Goal: Transaction & Acquisition: Purchase product/service

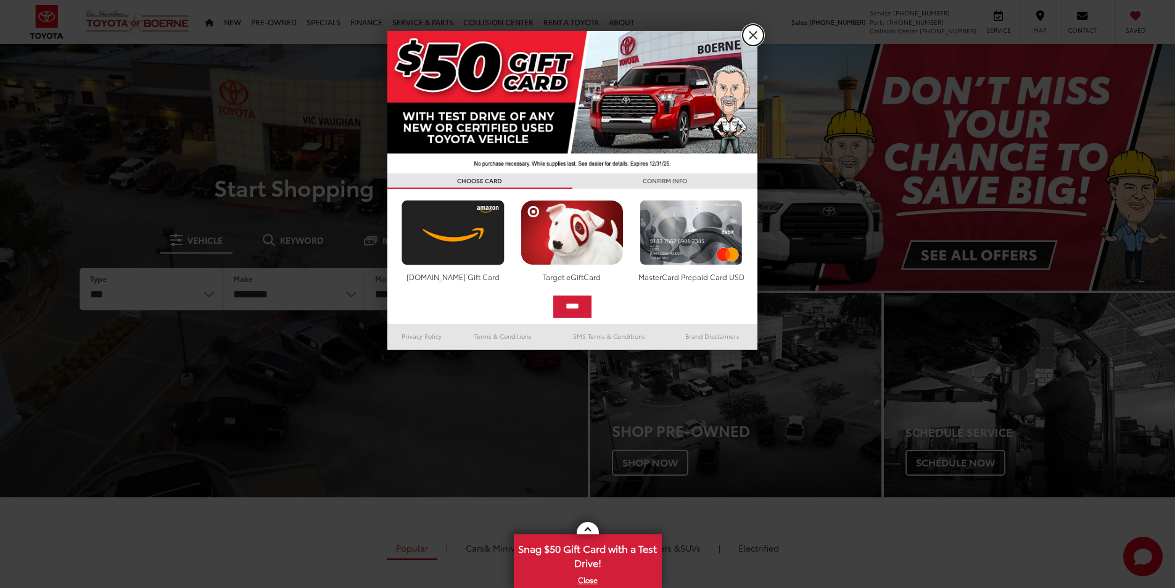
click at [751, 39] on link "X" at bounding box center [753, 35] width 21 height 21
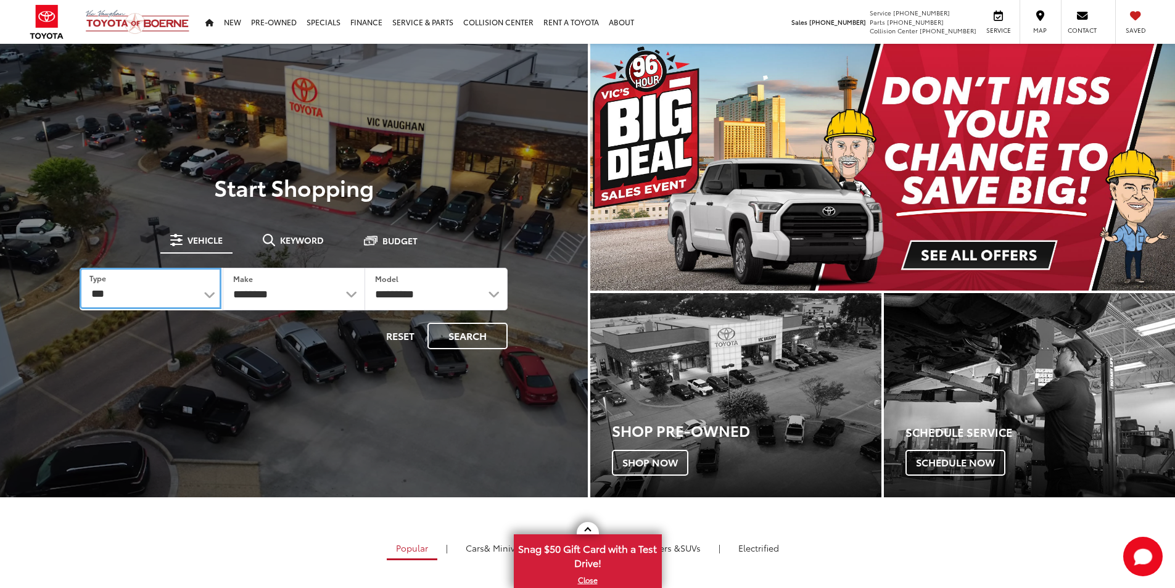
click at [134, 299] on select "*** *** **** *********" at bounding box center [150, 288] width 141 height 41
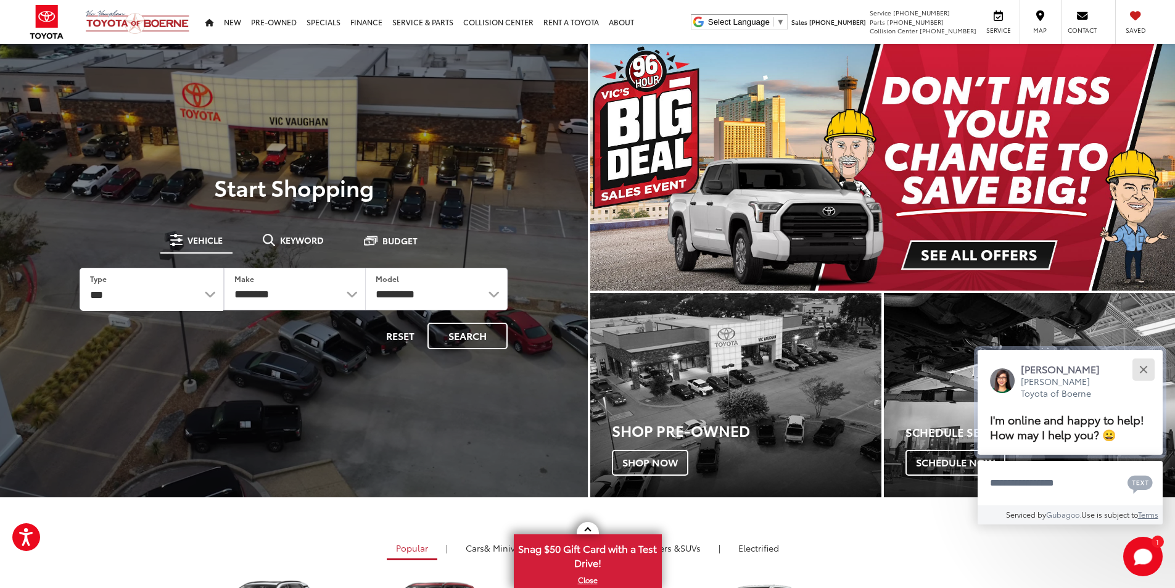
click at [1146, 365] on div "Close" at bounding box center [1144, 369] width 8 height 8
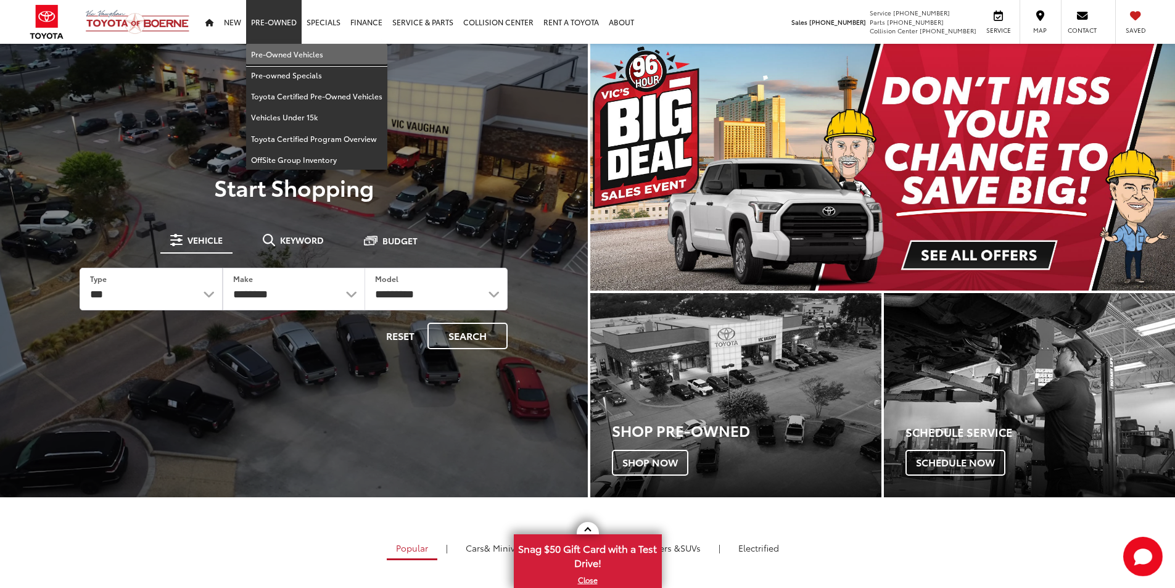
click at [289, 45] on link "Pre-Owned Vehicles" at bounding box center [316, 54] width 141 height 21
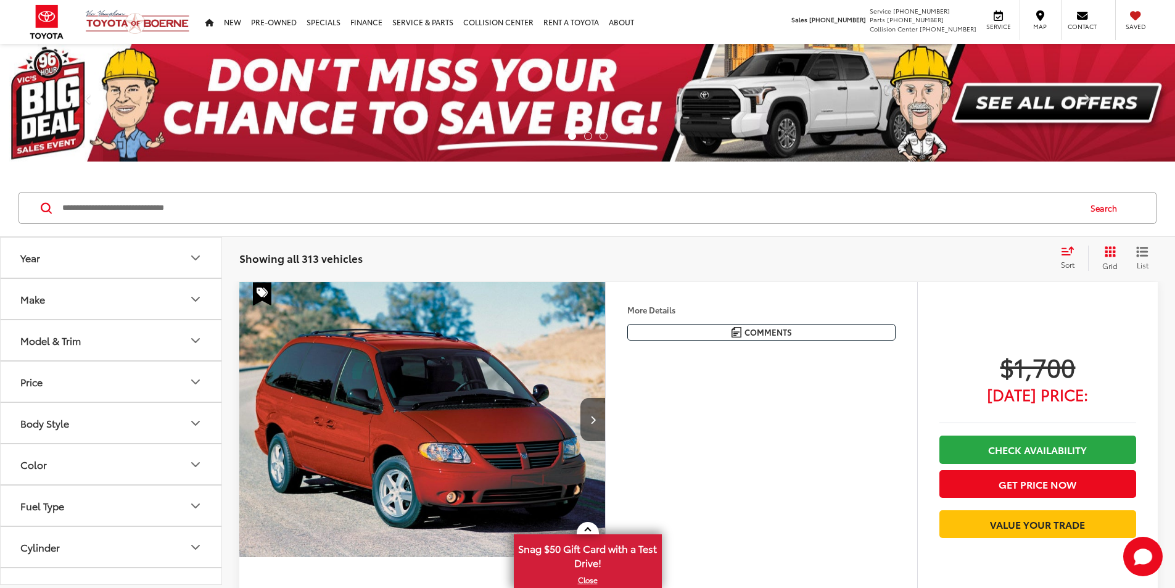
drag, startPoint x: 165, startPoint y: 297, endPoint x: 173, endPoint y: 291, distance: 10.1
click at [168, 295] on button "Make" at bounding box center [112, 299] width 222 height 40
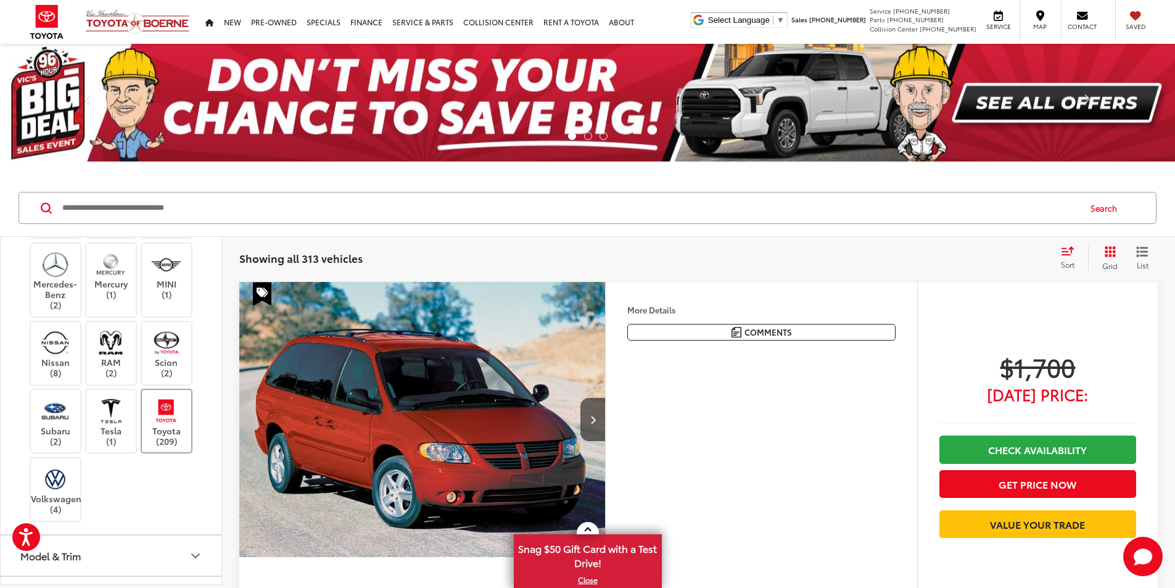
click at [157, 428] on label "Toyota (209)" at bounding box center [167, 421] width 50 height 50
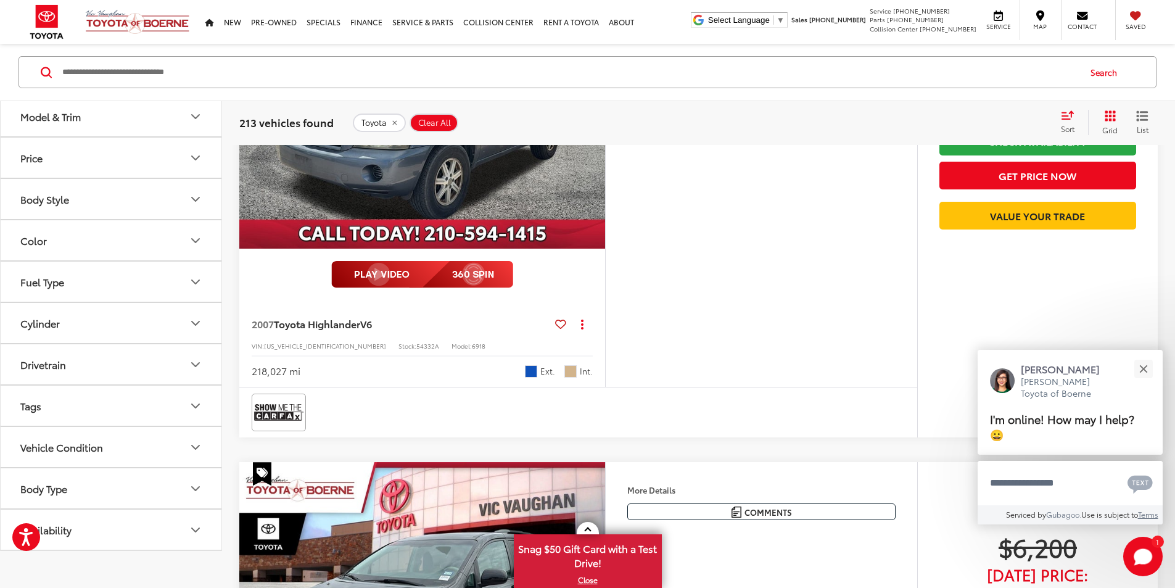
scroll to position [825, 0]
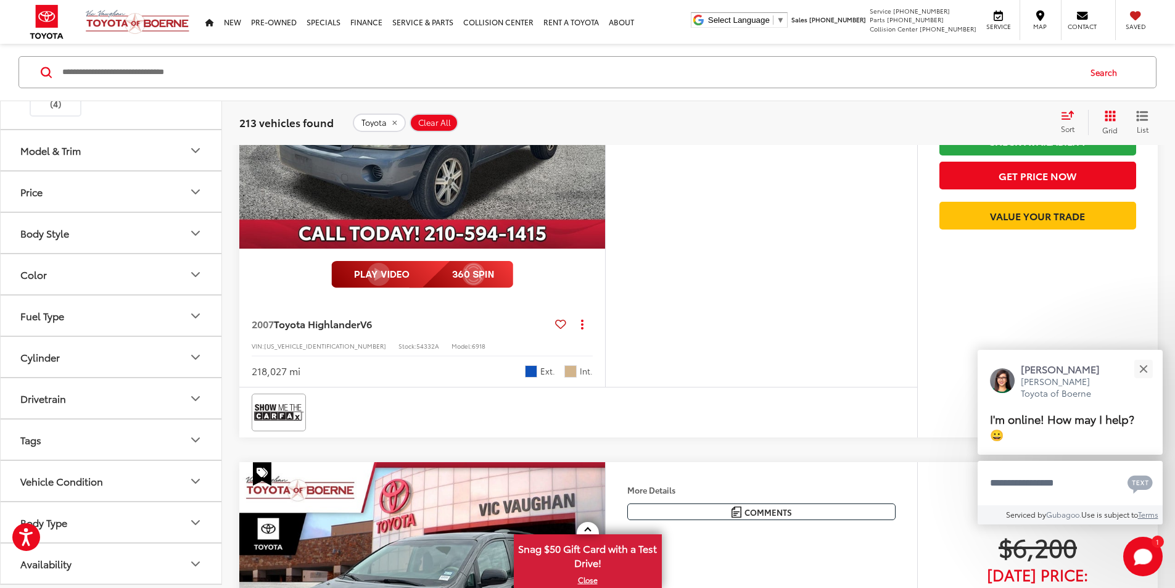
drag, startPoint x: 126, startPoint y: 163, endPoint x: 130, endPoint y: 154, distance: 10.2
click at [126, 160] on button "Model & Trim" at bounding box center [112, 150] width 222 height 40
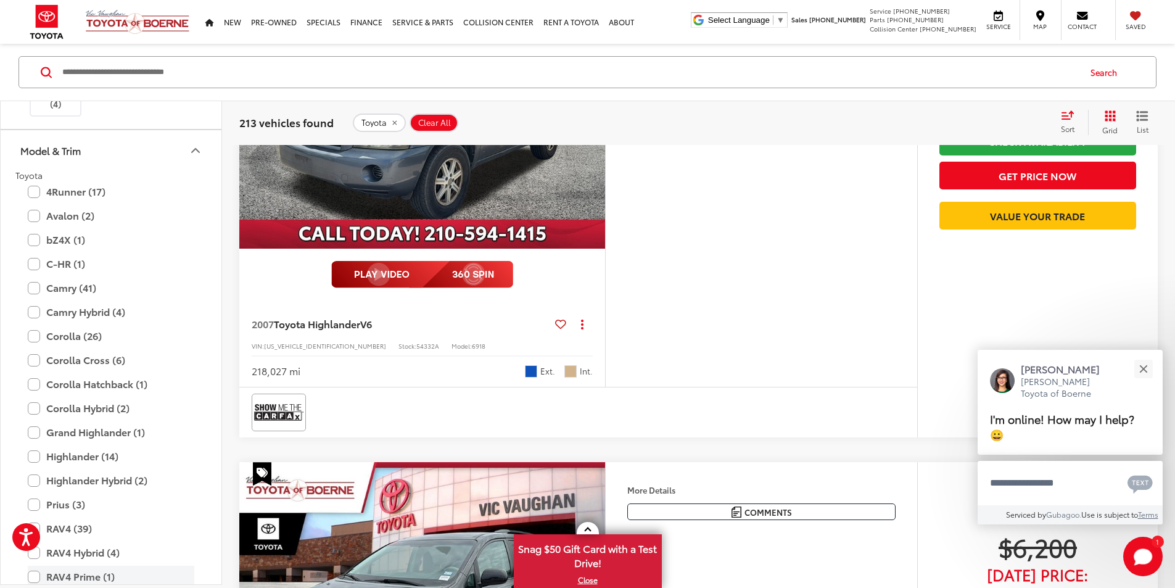
scroll to position [1072, 0]
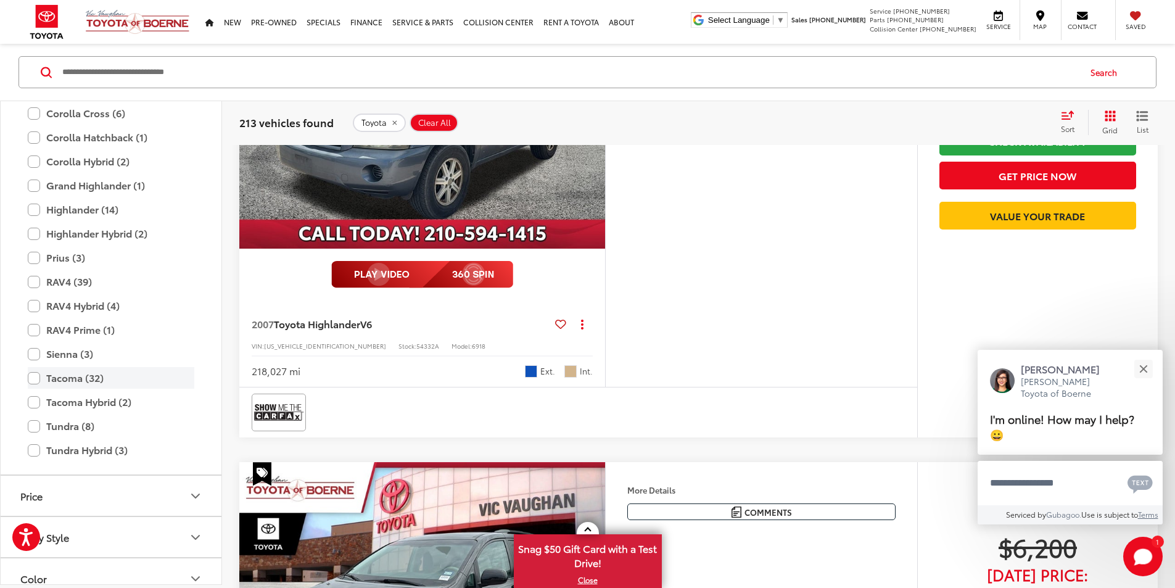
click at [35, 379] on label "Tacoma (32)" at bounding box center [111, 378] width 167 height 22
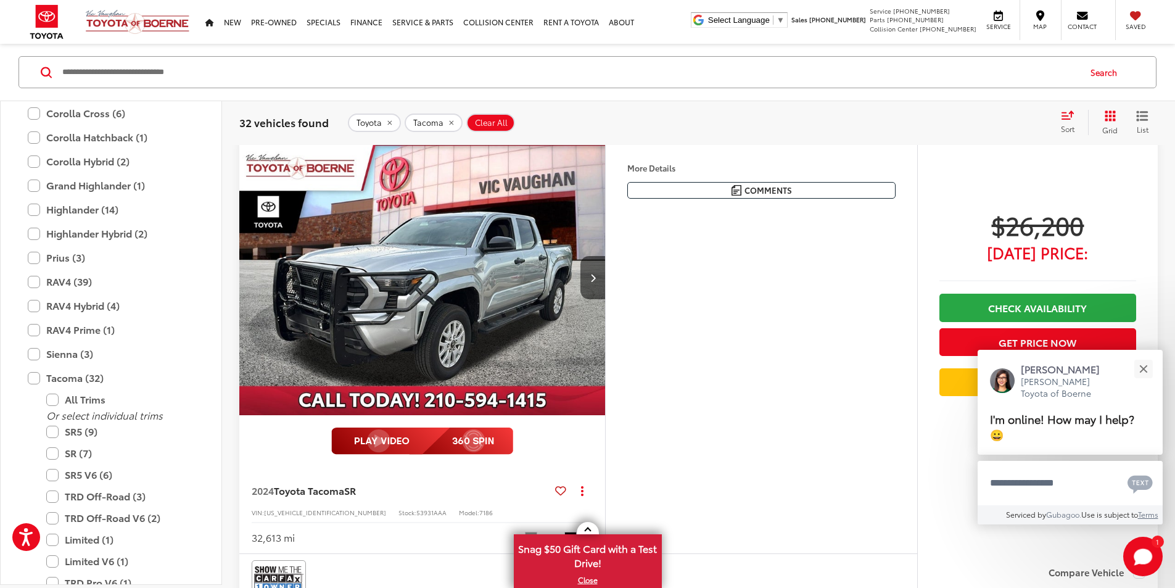
scroll to position [136, 0]
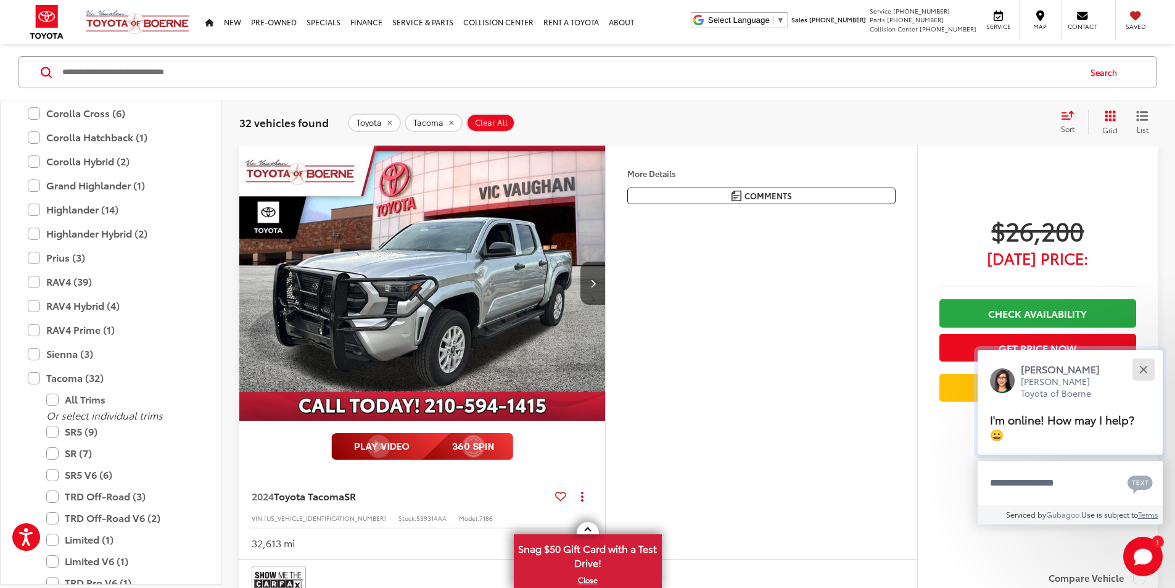
click at [1143, 374] on button "Close" at bounding box center [1143, 369] width 27 height 27
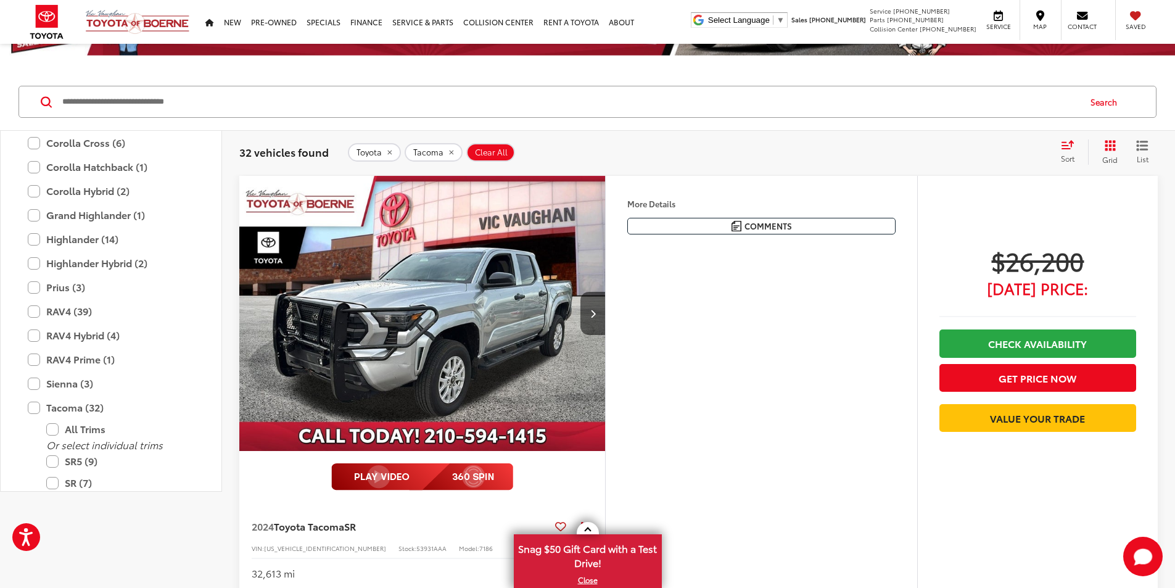
scroll to position [198, 0]
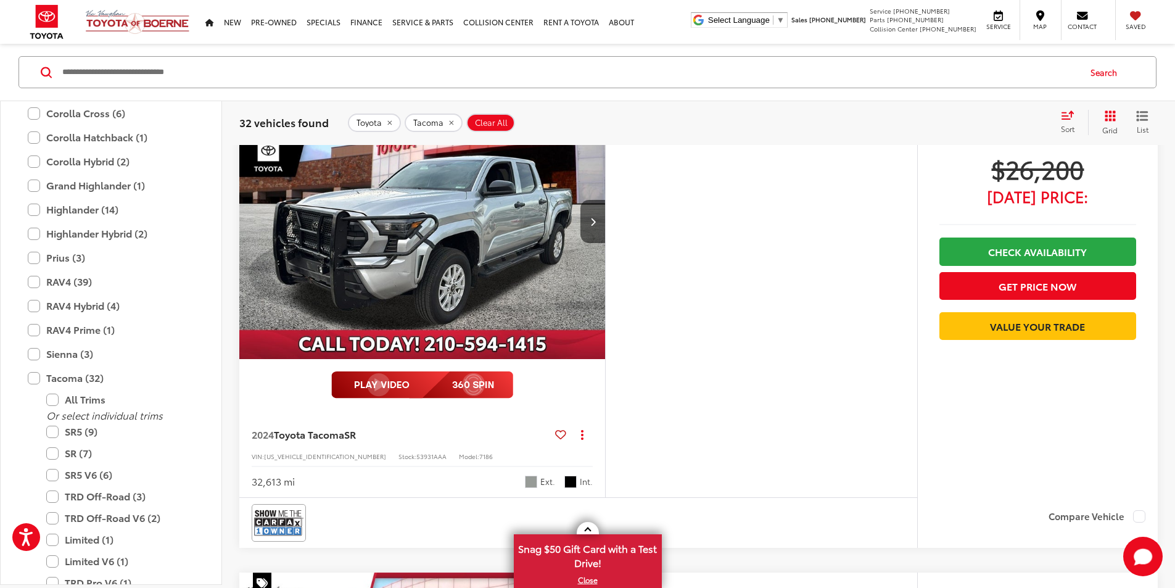
click at [527, 337] on img "2024 Toyota Tacoma SR 0" at bounding box center [423, 222] width 368 height 276
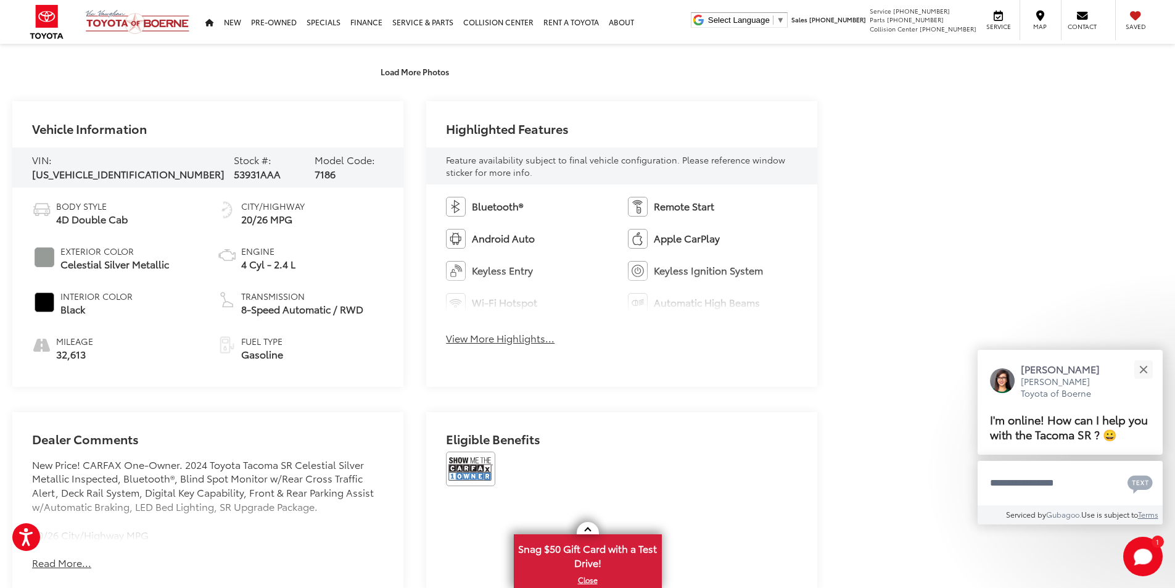
scroll to position [555, 0]
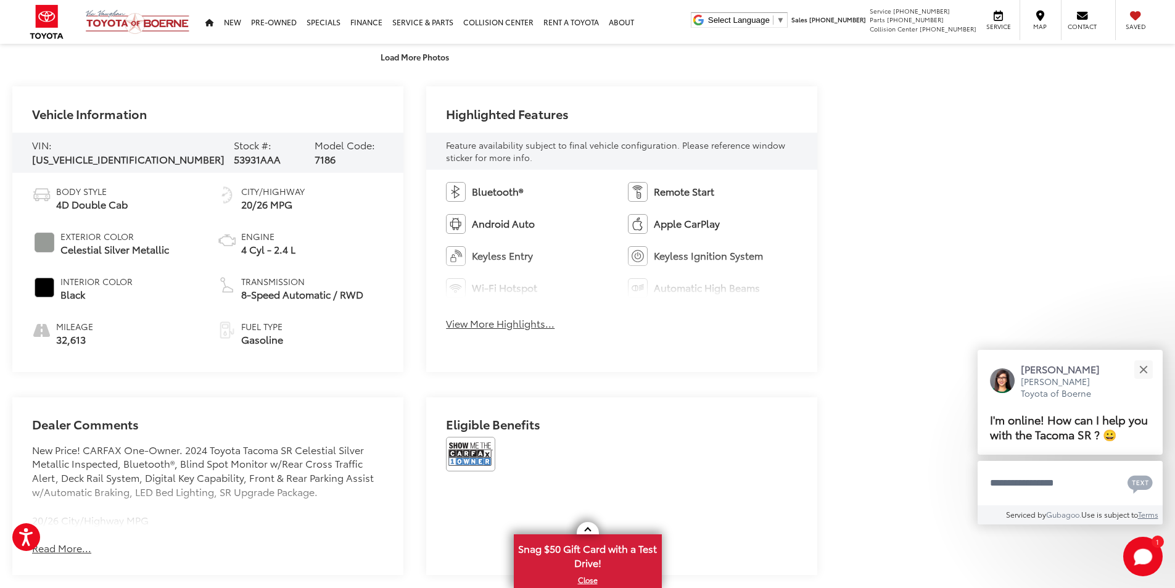
click at [451, 333] on div "Bluetooth® Remote Start Android Auto Apple CarPlay Keyless Entry Keyless Igniti…" at bounding box center [621, 260] width 391 height 181
click at [457, 328] on button "View More Highlights..." at bounding box center [500, 323] width 109 height 14
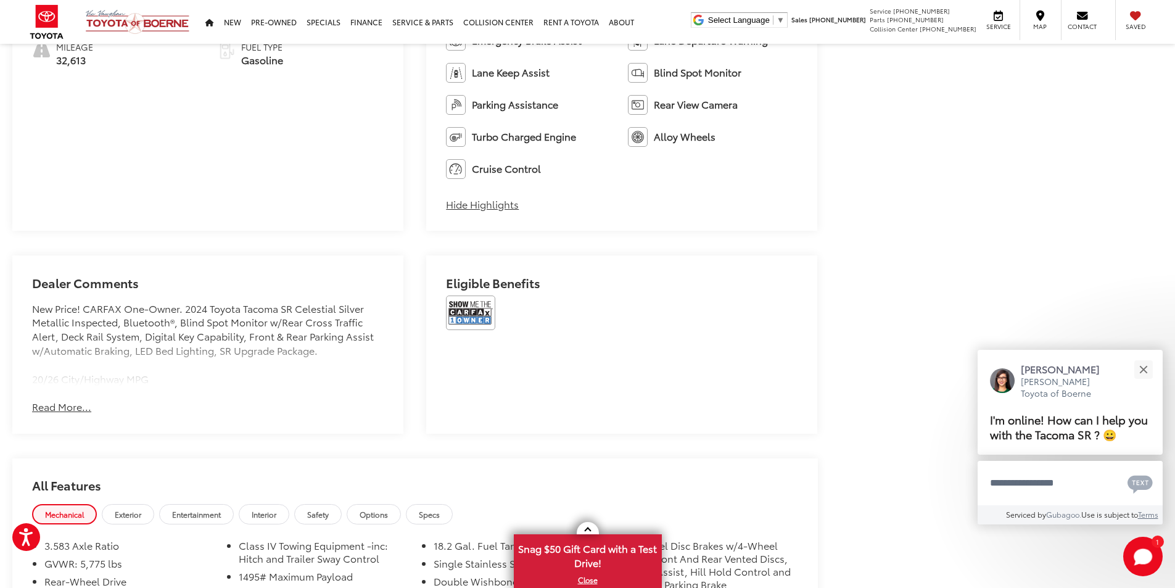
scroll to position [1049, 0]
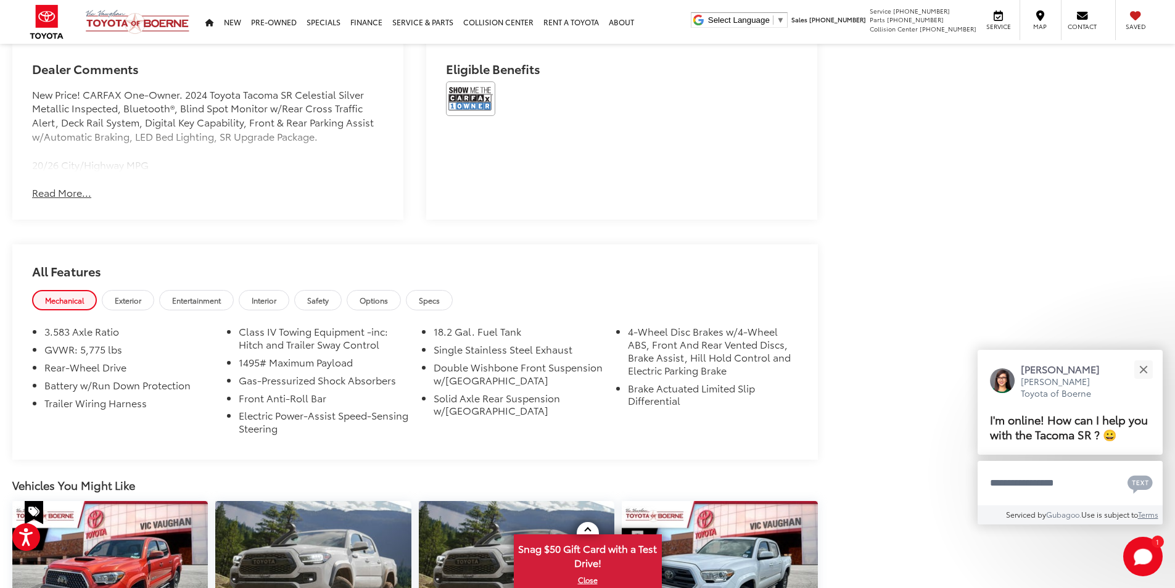
click at [47, 189] on button "Read More..." at bounding box center [61, 193] width 59 height 14
click at [405, 304] on div "Mechanical Exterior Entertainment Interior Safety Options Specs" at bounding box center [415, 301] width 806 height 23
click at [359, 300] on link "Options" at bounding box center [374, 300] width 54 height 20
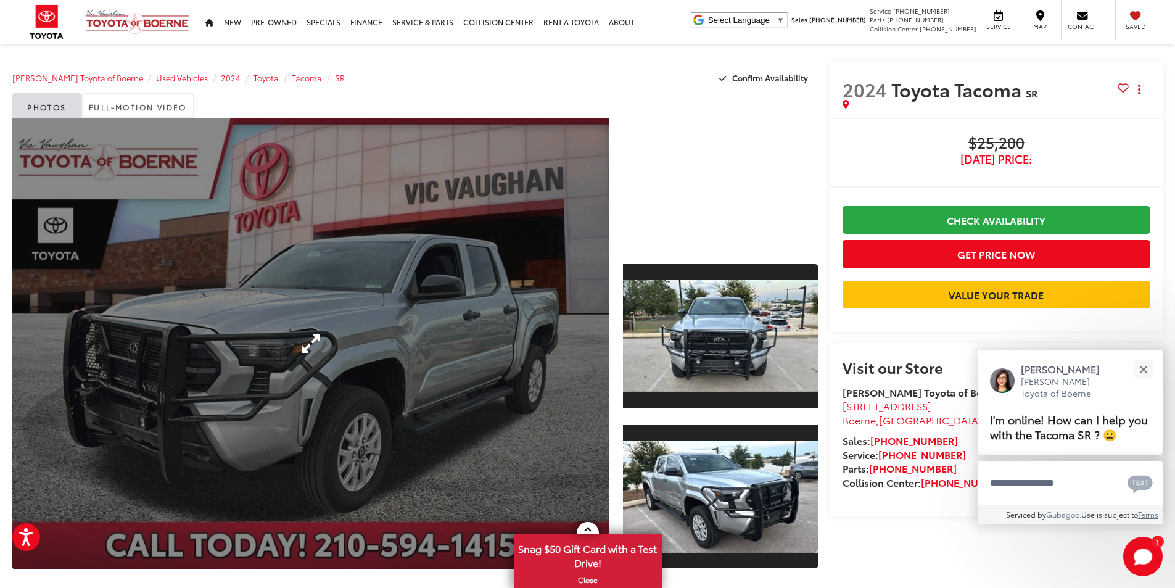
scroll to position [123, 0]
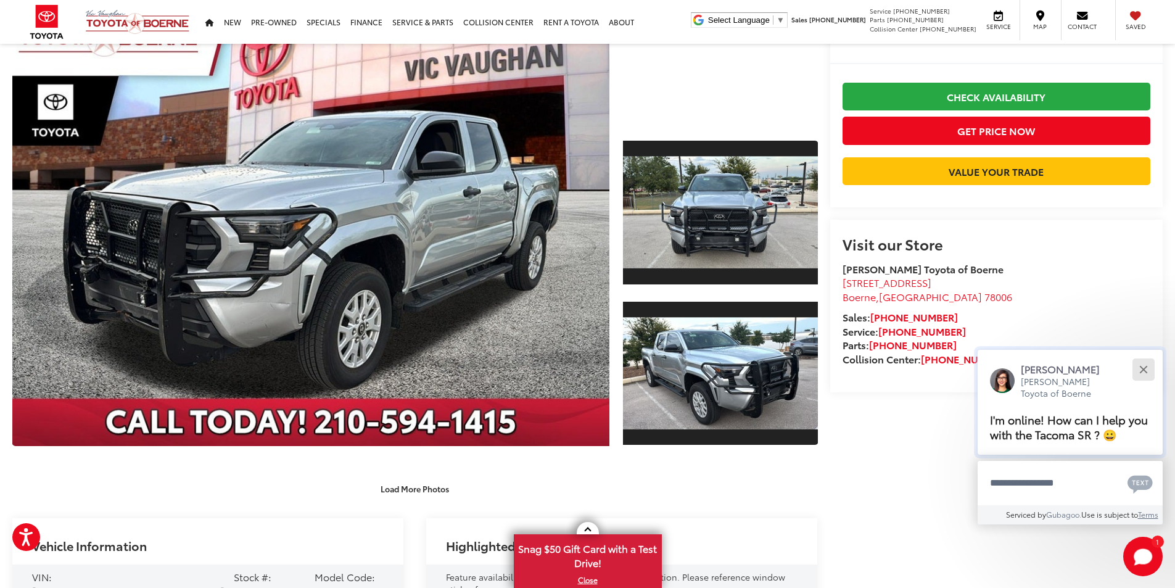
click at [1146, 372] on div "Close" at bounding box center [1144, 369] width 8 height 8
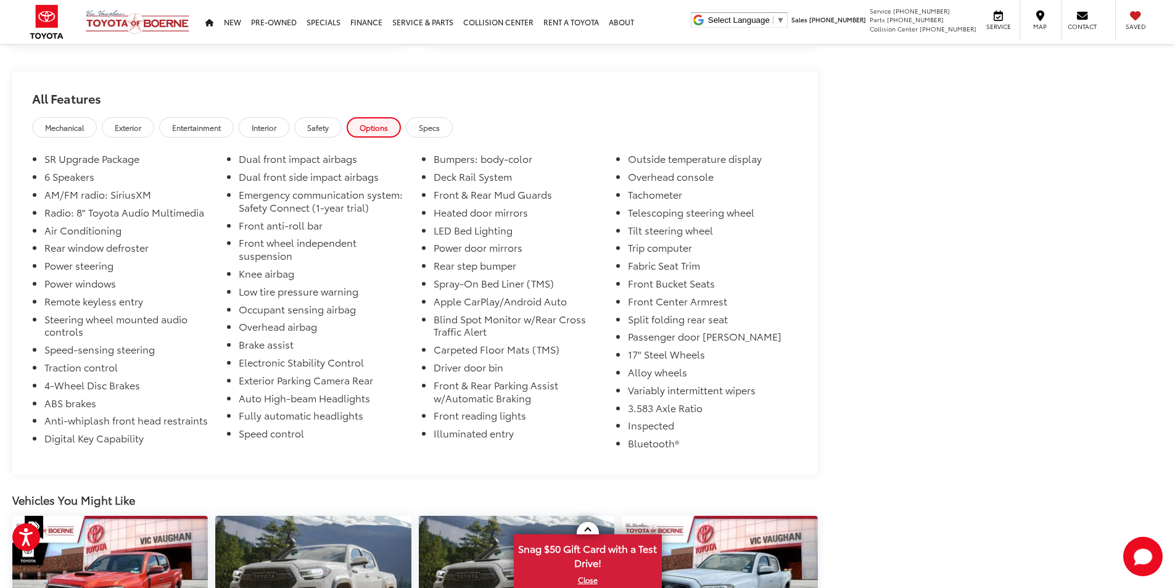
scroll to position [1111, 0]
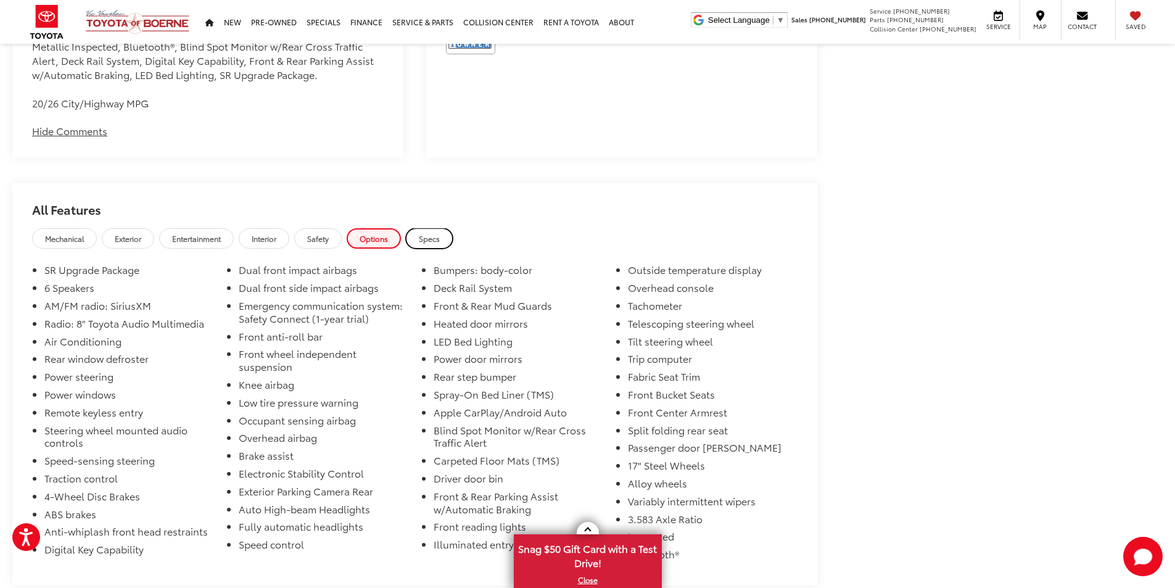
click at [428, 239] on span "Specs" at bounding box center [429, 238] width 21 height 10
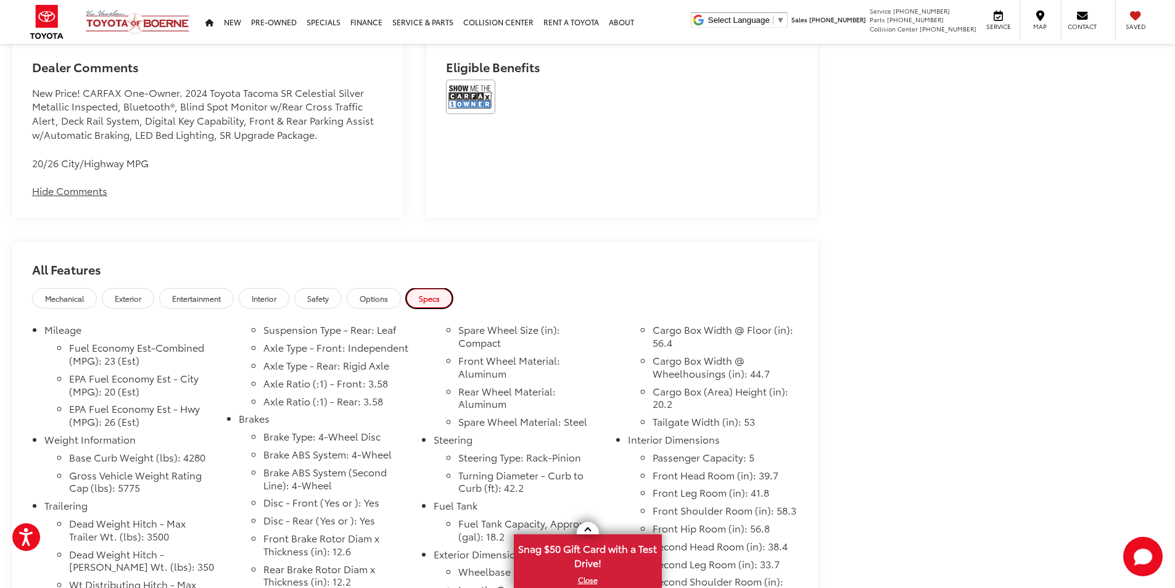
scroll to position [925, 0]
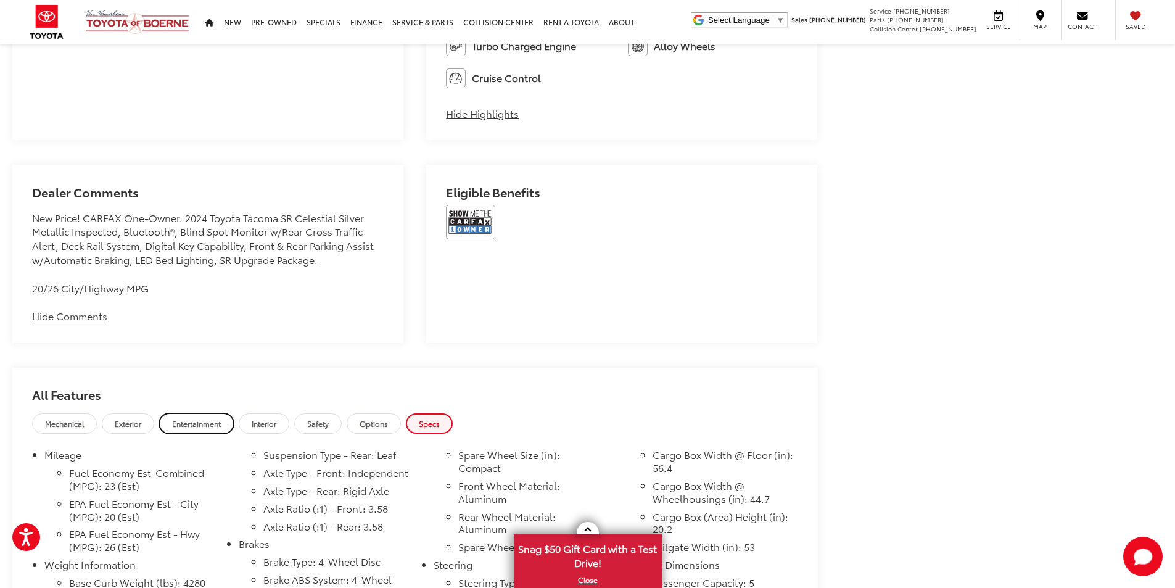
click at [185, 423] on span "Entertainment" at bounding box center [196, 423] width 49 height 10
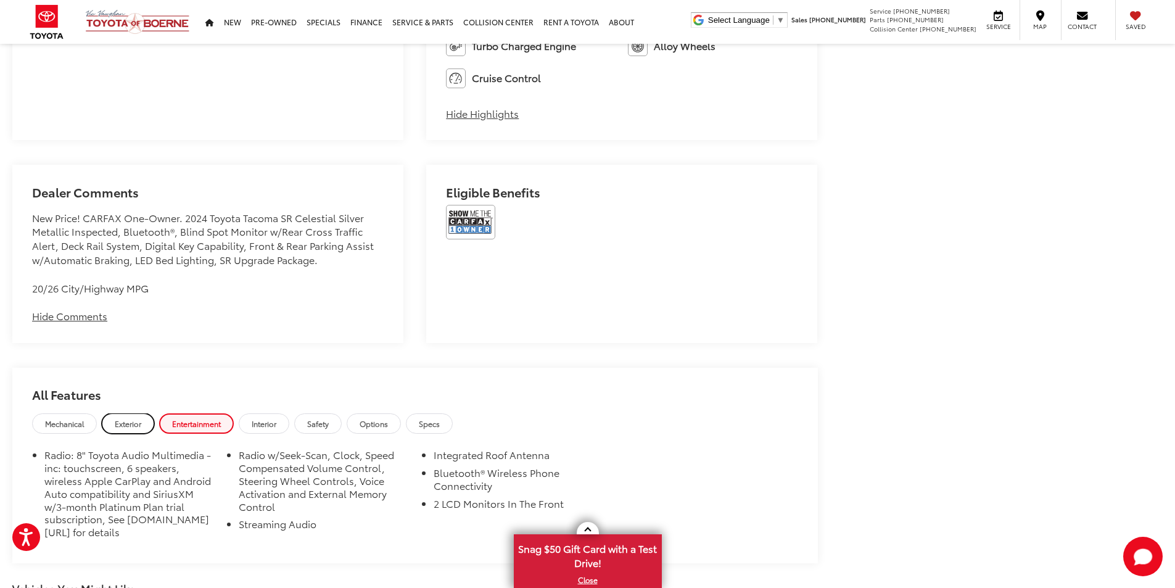
click at [144, 425] on link "Exterior" at bounding box center [128, 423] width 52 height 20
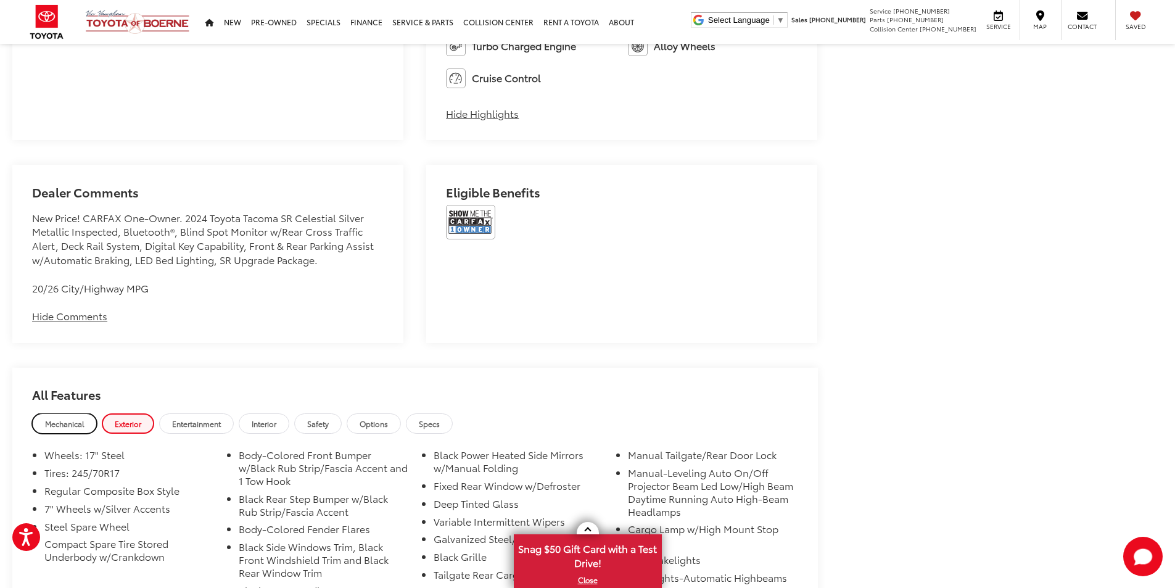
click at [71, 421] on span "Mechanical" at bounding box center [64, 423] width 39 height 10
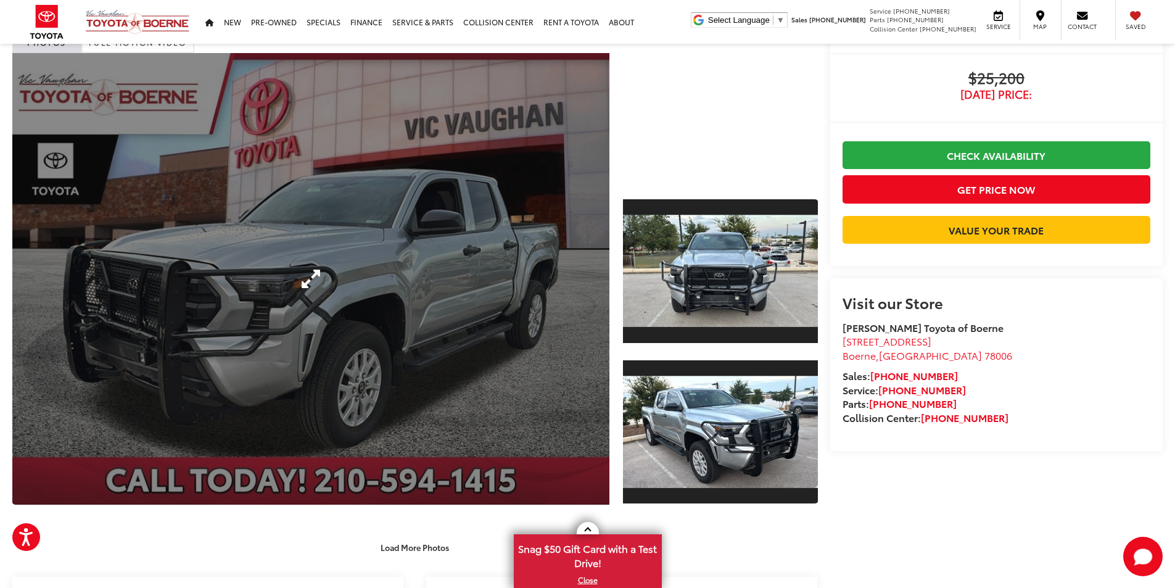
scroll to position [0, 0]
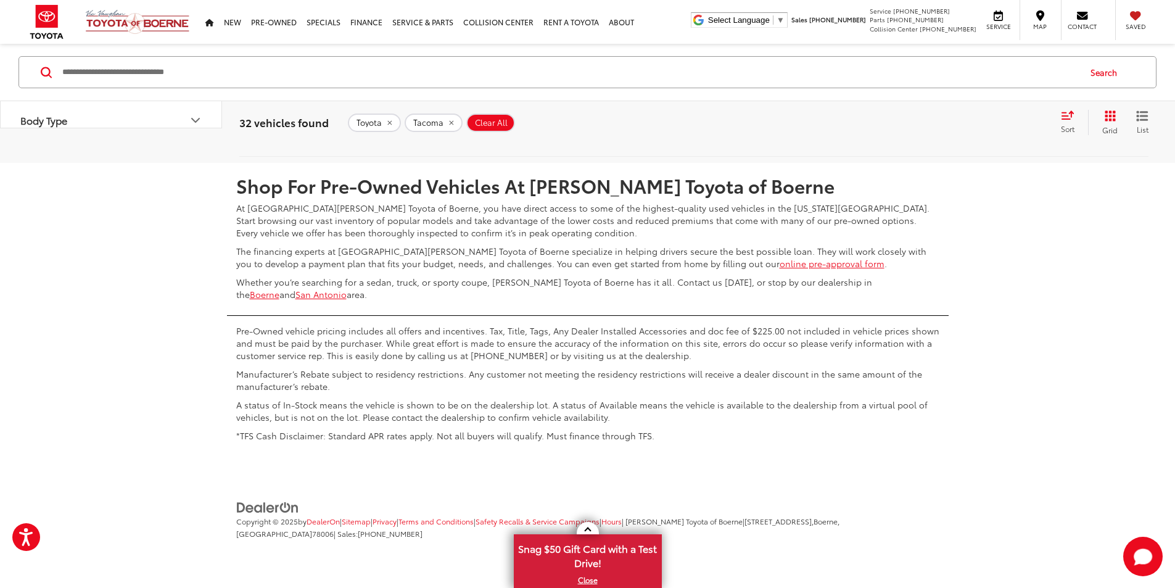
scroll to position [6740, 0]
click at [983, 138] on link "3" at bounding box center [992, 126] width 19 height 22
click at [948, 138] on link "1" at bounding box center [957, 126] width 18 height 22
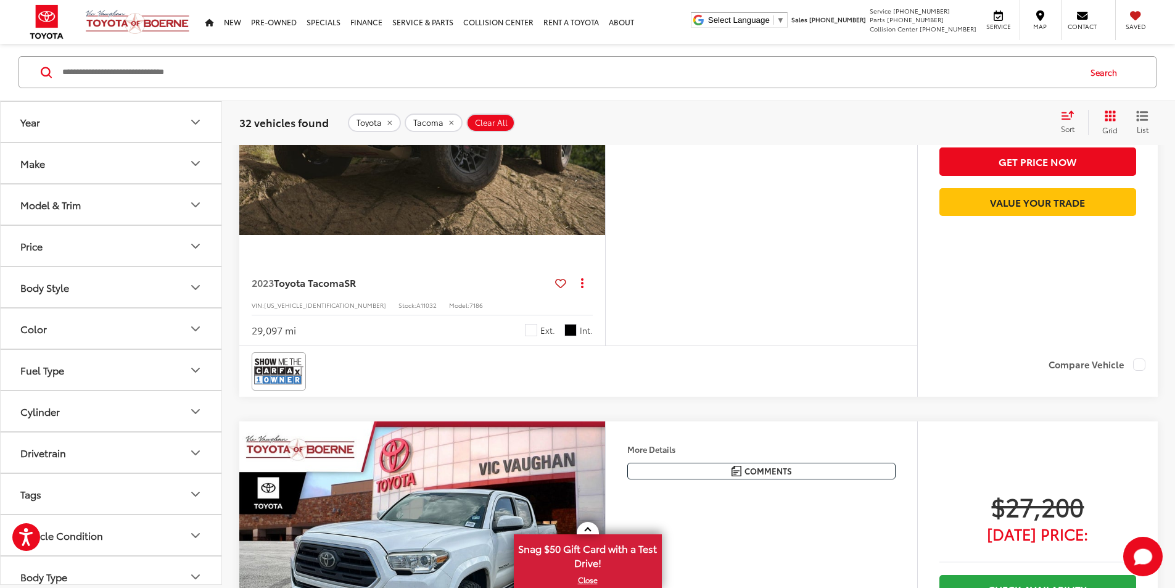
scroll to position [1185, 0]
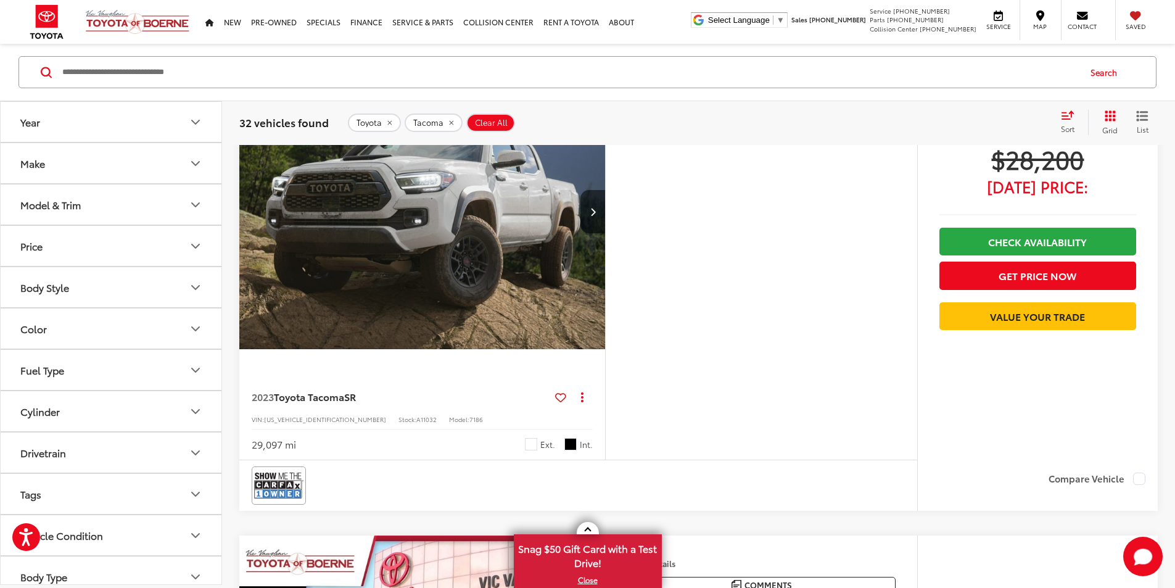
click at [496, 350] on img "2023 Toyota Tacoma SR 0" at bounding box center [423, 212] width 368 height 276
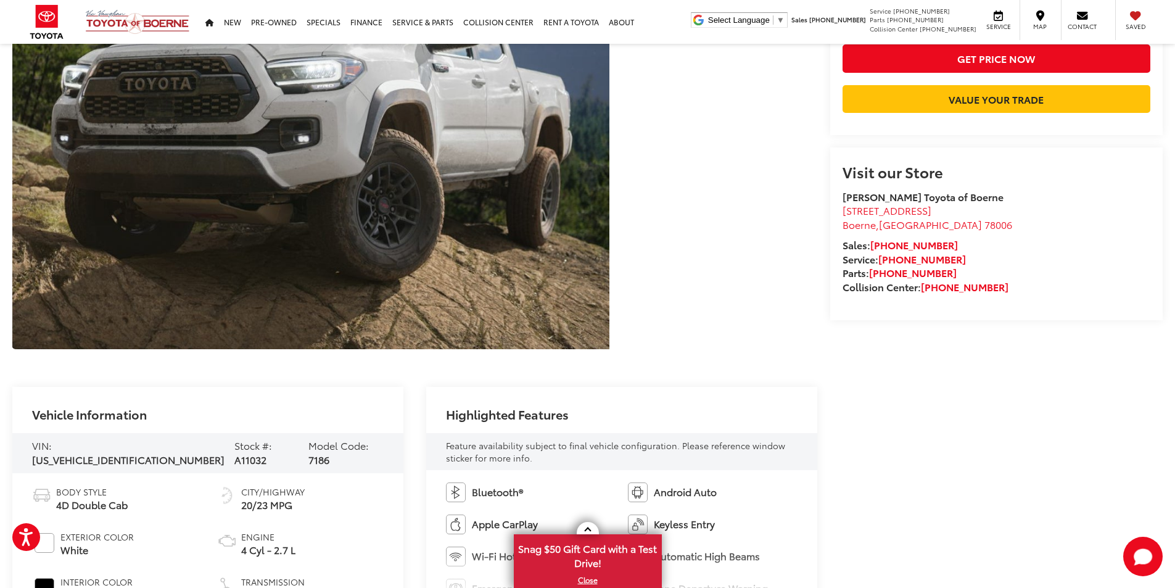
scroll to position [308, 0]
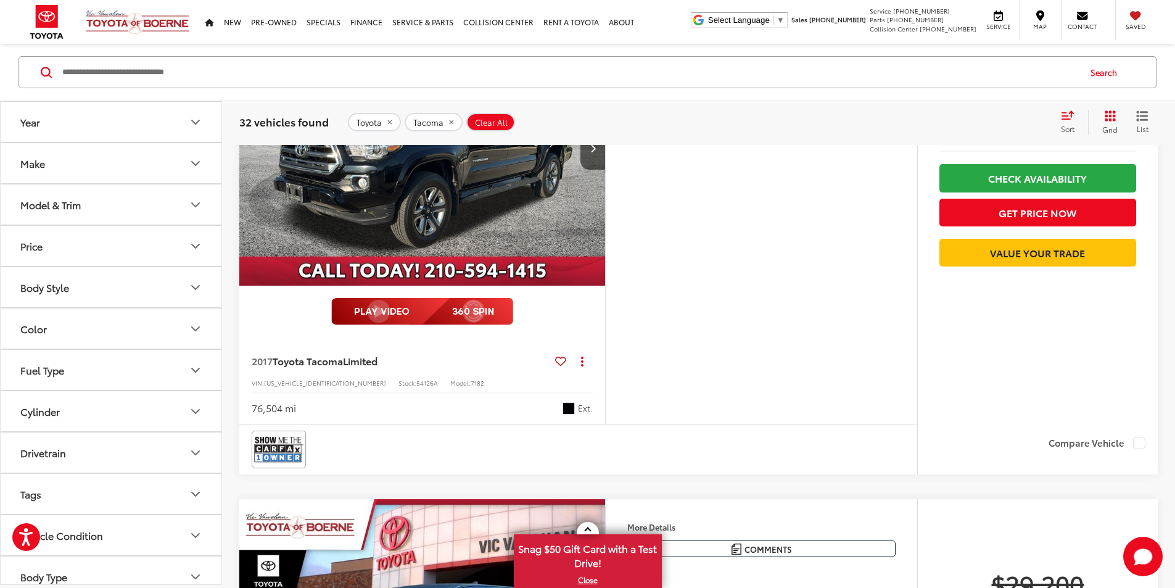
scroll to position [3657, 0]
